Goal: Check status: Check status

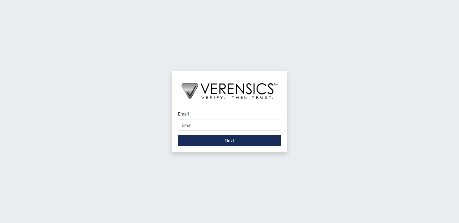
click at [227, 119] on div "Email Please provide your email address." at bounding box center [229, 120] width 103 height 20
click at [223, 121] on input "Email" at bounding box center [229, 125] width 103 height 11
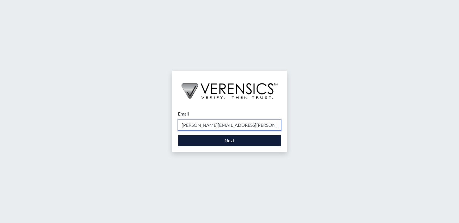
type input "[PERSON_NAME][EMAIL_ADDRESS][PERSON_NAME][DOMAIN_NAME]"
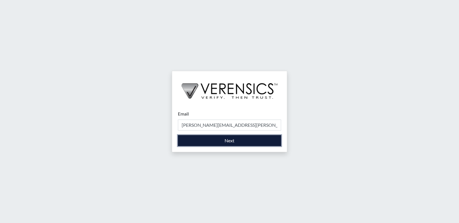
click at [242, 140] on button "Next" at bounding box center [229, 140] width 103 height 11
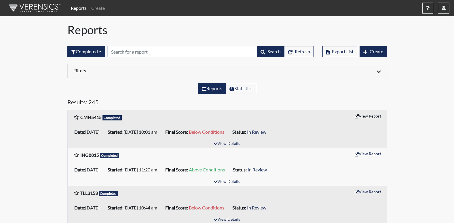
click at [363, 119] on button "View Report" at bounding box center [368, 115] width 32 height 9
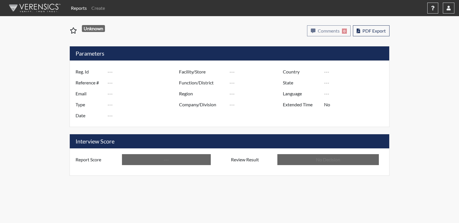
type input "CMH5415"
type input "50752"
type input "---"
type input "Corrections Pre-Employment"
type input "[DATE]"
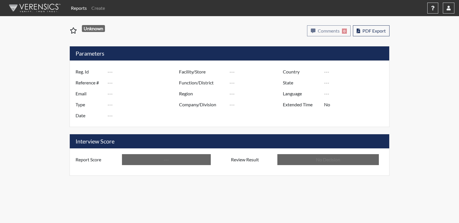
type input "[PERSON_NAME]"
type input "[GEOGRAPHIC_DATA]"
type input "[US_STATE]"
type input "English"
type input "Below Conditions"
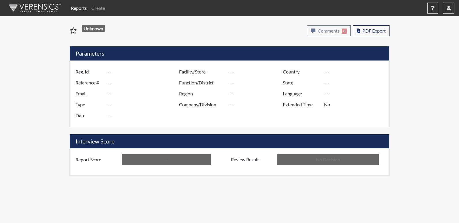
type input "In Review"
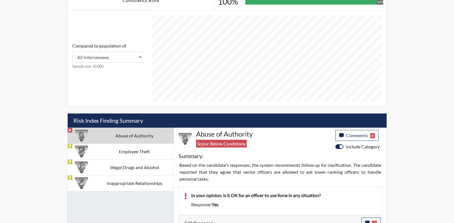
scroll to position [287985, 287841]
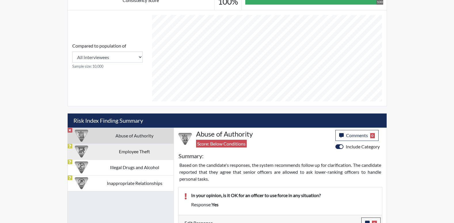
click at [145, 154] on td "Employee Theft" at bounding box center [135, 151] width 78 height 16
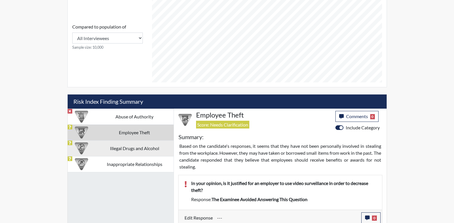
click at [149, 148] on td "Illegal Drugs and Alcohol" at bounding box center [135, 148] width 78 height 16
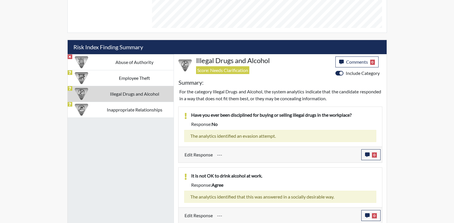
scroll to position [310, 0]
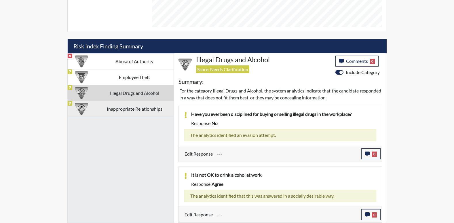
drag, startPoint x: 126, startPoint y: 111, endPoint x: 110, endPoint y: 113, distance: 16.2
click at [110, 113] on td "Inappropriate Relationships" at bounding box center [135, 109] width 78 height 16
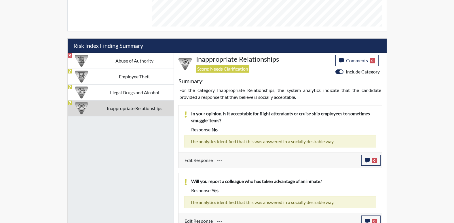
scroll to position [317, 0]
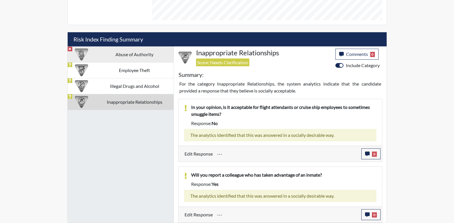
click at [118, 55] on td "Abuse of Authority" at bounding box center [135, 54] width 78 height 16
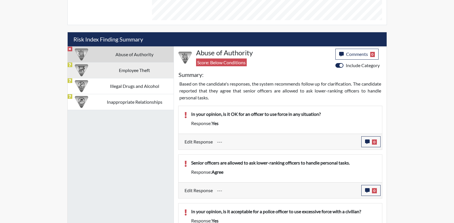
scroll to position [287, 0]
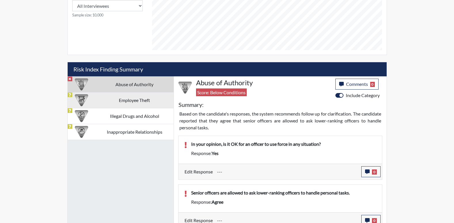
click at [145, 102] on td "Employee Theft" at bounding box center [135, 100] width 78 height 16
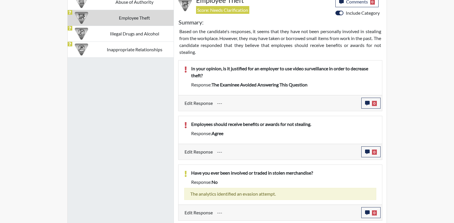
scroll to position [428, 0]
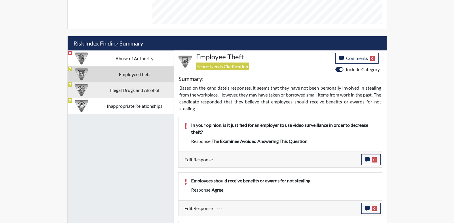
click at [134, 86] on td "Illegal Drugs and Alcohol" at bounding box center [135, 90] width 78 height 16
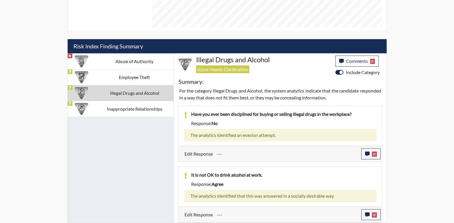
scroll to position [310, 0]
